Goal: Information Seeking & Learning: Find specific fact

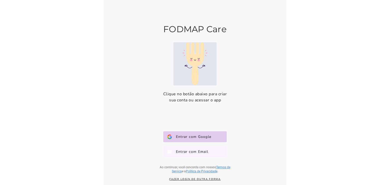
click at [205, 153] on span "Entrar com Email" at bounding box center [190, 151] width 36 height 5
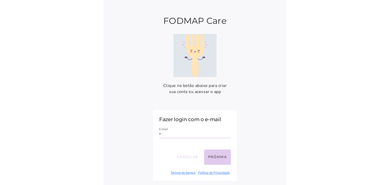
type input "**********"
click at [221, 156] on button "Próxima" at bounding box center [217, 157] width 27 height 15
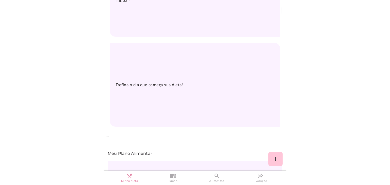
scroll to position [322, 0]
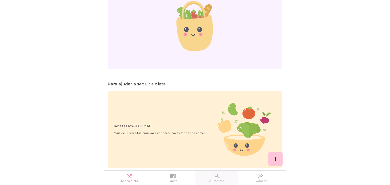
click at [212, 177] on link "search Alimentos" at bounding box center [217, 178] width 44 height 14
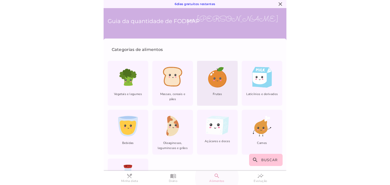
click at [216, 91] on div "Frutas" at bounding box center [217, 83] width 41 height 45
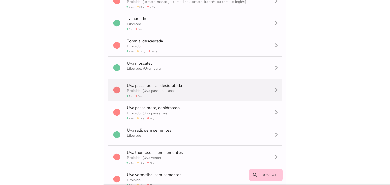
scroll to position [1834, 0]
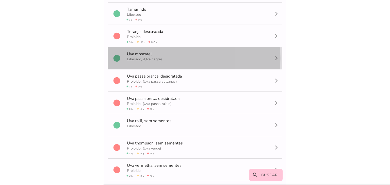
drag, startPoint x: 126, startPoint y: 53, endPoint x: 154, endPoint y: 51, distance: 28.0
click at [154, 51] on span "U v a m o s c a t e l" at bounding box center [144, 53] width 36 height 13
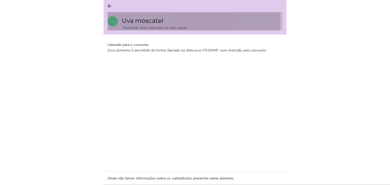
drag, startPoint x: 125, startPoint y: 20, endPoint x: 150, endPoint y: 25, distance: 25.1
click at [150, 25] on span "U v a m o s c a t e l Permitido (Uva moscatel ou Uva negra)" at bounding box center [154, 21] width 65 height 18
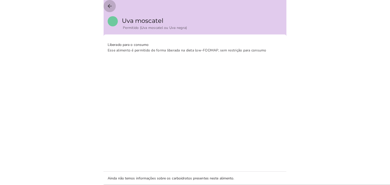
click at [106, 0] on button "arrow_back" at bounding box center [110, 6] width 12 height 12
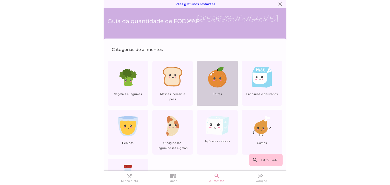
click at [226, 85] on div "Frutas" at bounding box center [217, 83] width 41 height 45
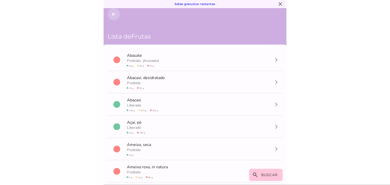
click at [113, 13] on icon "arrow_back" at bounding box center [114, 14] width 6 height 6
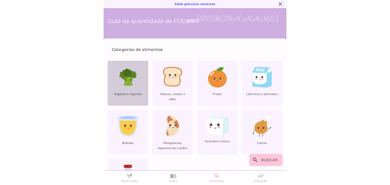
click at [139, 100] on span "Vegetais e legumes" at bounding box center [128, 96] width 41 height 9
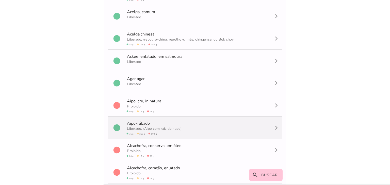
scroll to position [163, 0]
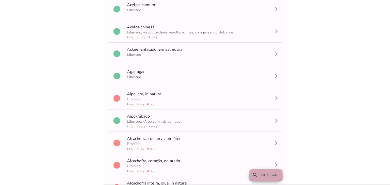
click at [273, 174] on span "Buscar" at bounding box center [269, 175] width 17 height 5
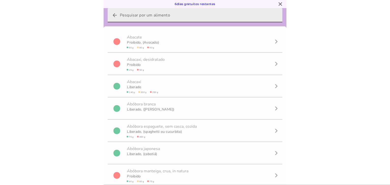
click at [183, 17] on input "arrow_back" at bounding box center [199, 15] width 158 height 14
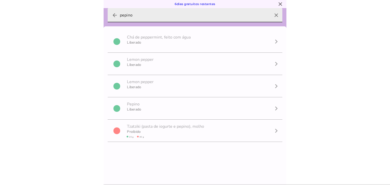
type input "pepino"
type mwc-textfield "pepino"
click at [273, 12] on icon "clear" at bounding box center [276, 15] width 12 height 12
click at [270, 12] on input "pepino" at bounding box center [195, 15] width 150 height 14
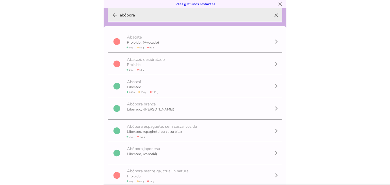
type input "abóbora"
type mwc-textfield "abóbora"
